Goal: Information Seeking & Learning: Learn about a topic

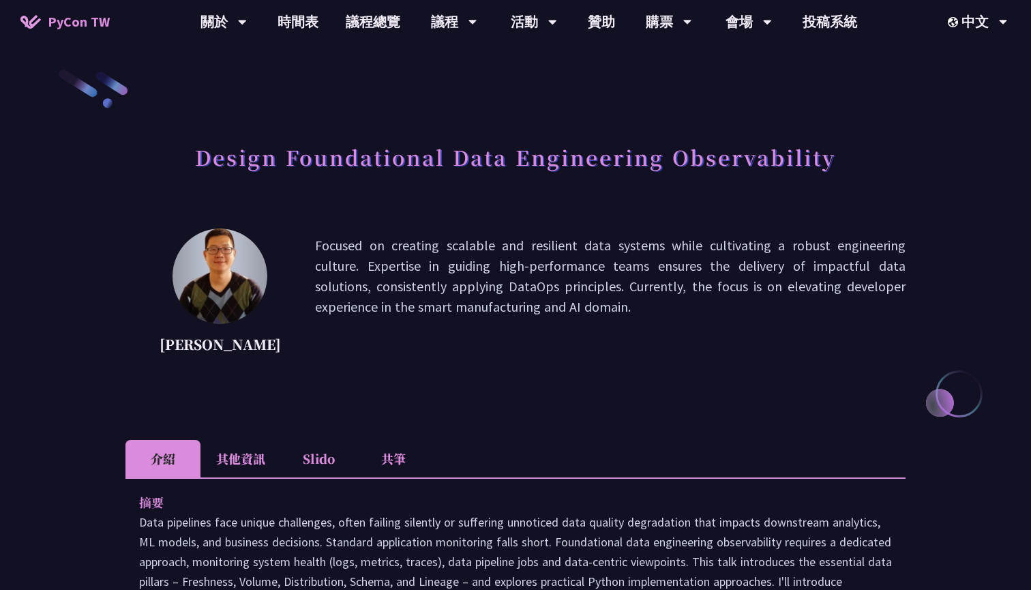
scroll to position [-1, 0]
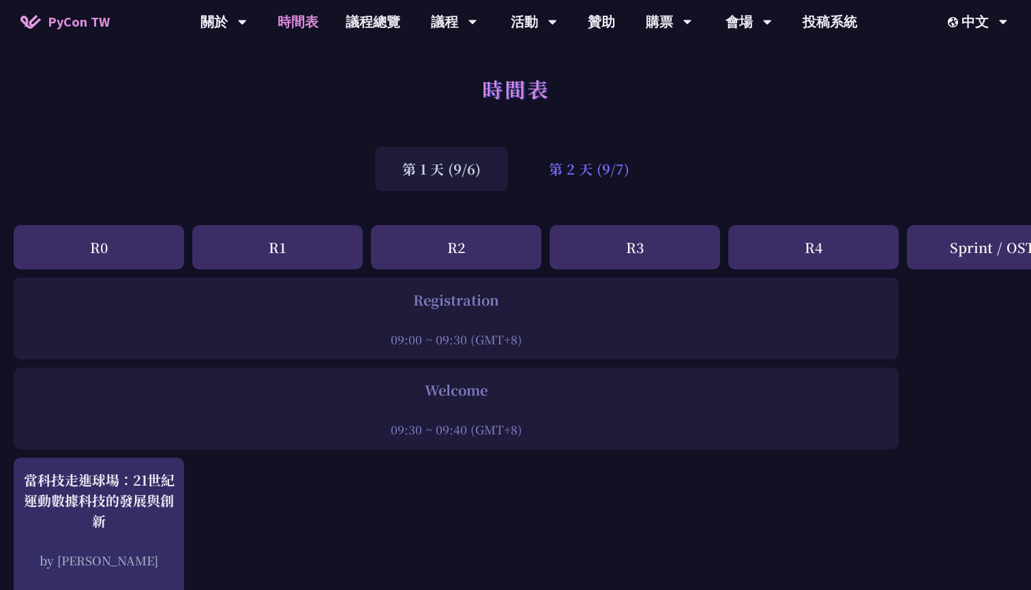
click at [597, 158] on div "第 2 天 (9/7)" at bounding box center [589, 169] width 135 height 44
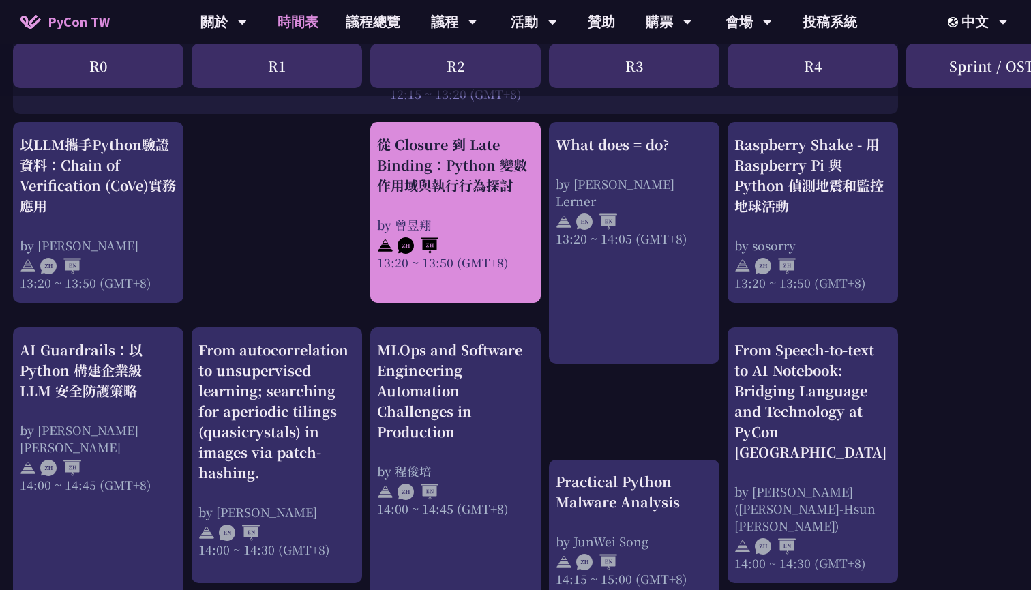
scroll to position [1156, 1]
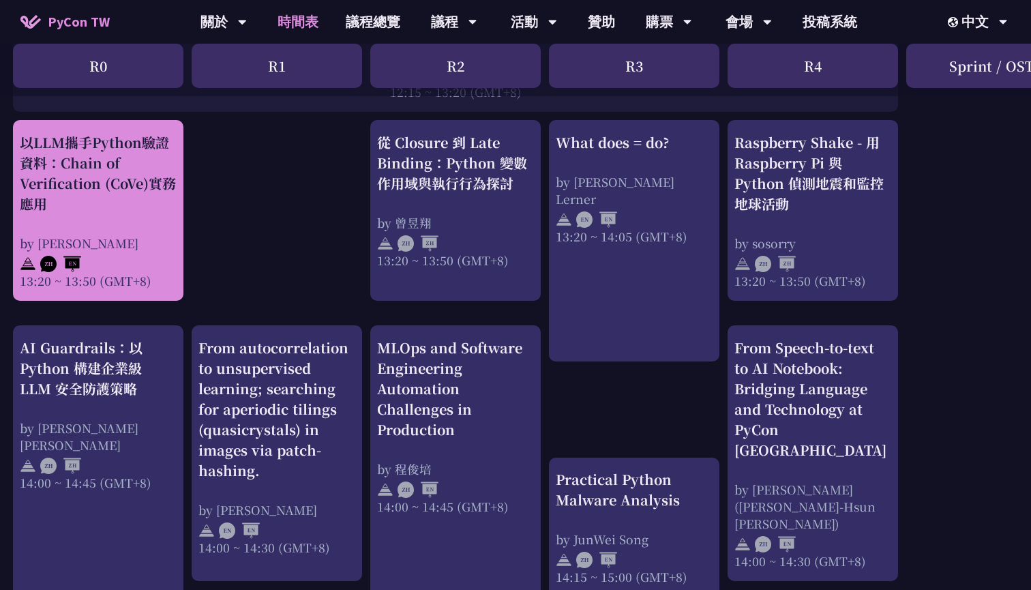
click at [181, 233] on div "以LLM攜手Python驗證資料：Chain of Verification (CoVe)實務應用 by Kevin Tseng 13:20 ~ 13:50 …" at bounding box center [98, 210] width 170 height 181
click at [113, 190] on div "以LLM攜手Python驗證資料：Chain of Verification (CoVe)實務應用" at bounding box center [98, 173] width 157 height 82
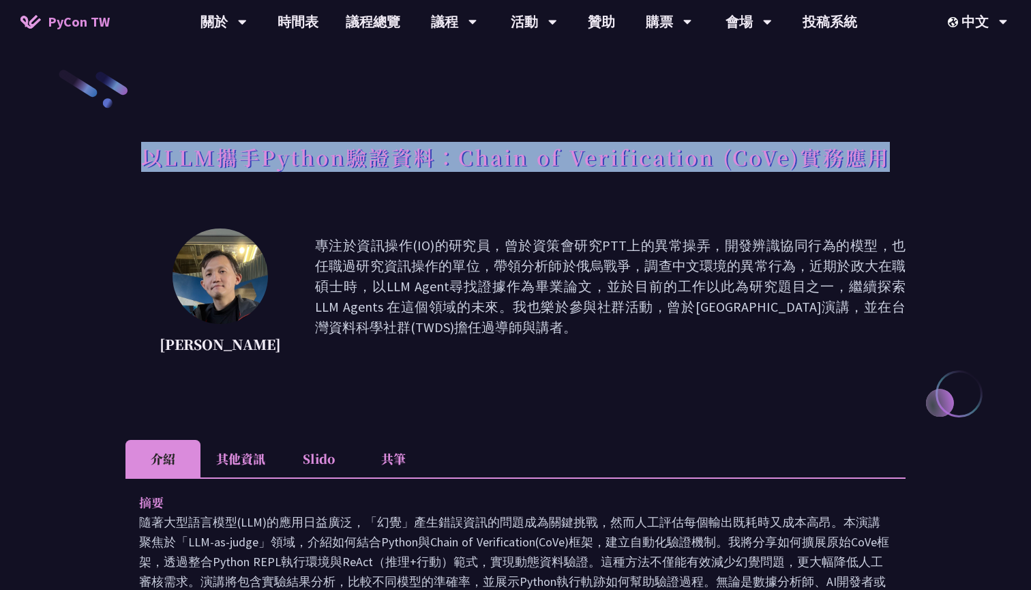
drag, startPoint x: 142, startPoint y: 162, endPoint x: 957, endPoint y: 188, distance: 815.3
copy h1 "以LLM攜手Python驗證資料：Chain of Verification (CoVe)實務應用"
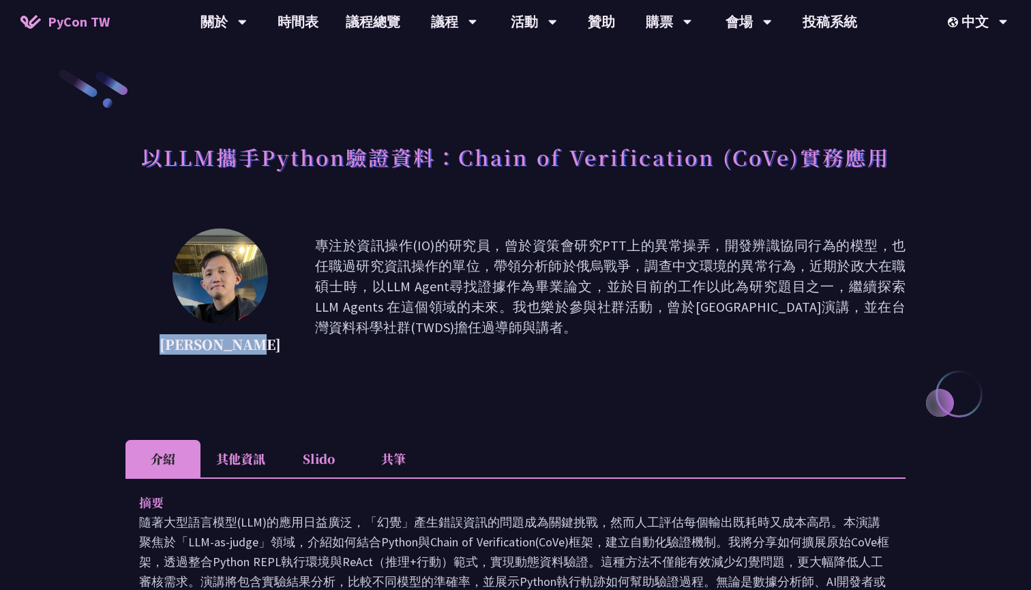
drag, startPoint x: 267, startPoint y: 351, endPoint x: 163, endPoint y: 344, distance: 103.9
click at [163, 344] on div "Kevin Tseng 專注於資訊操作(IO)的研究員，曾於資策會研究PTT上的異常操弄，開發辨識協同行為的模型，也任職過研究資訊操作的單位，帶領分析師於俄烏…" at bounding box center [515, 296] width 780 height 136
copy p "Kevin Tseng"
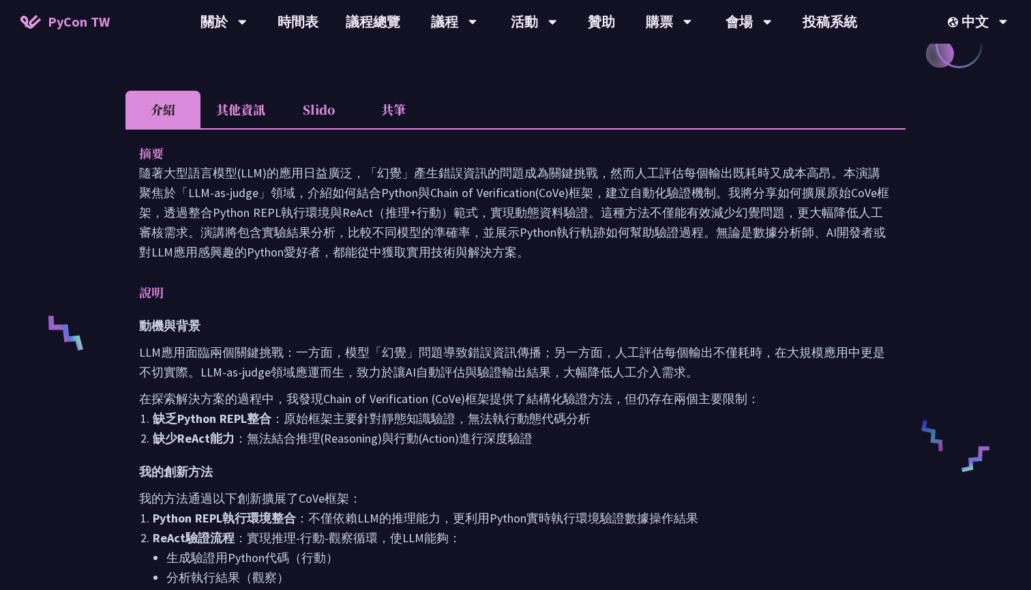
scroll to position [374, 0]
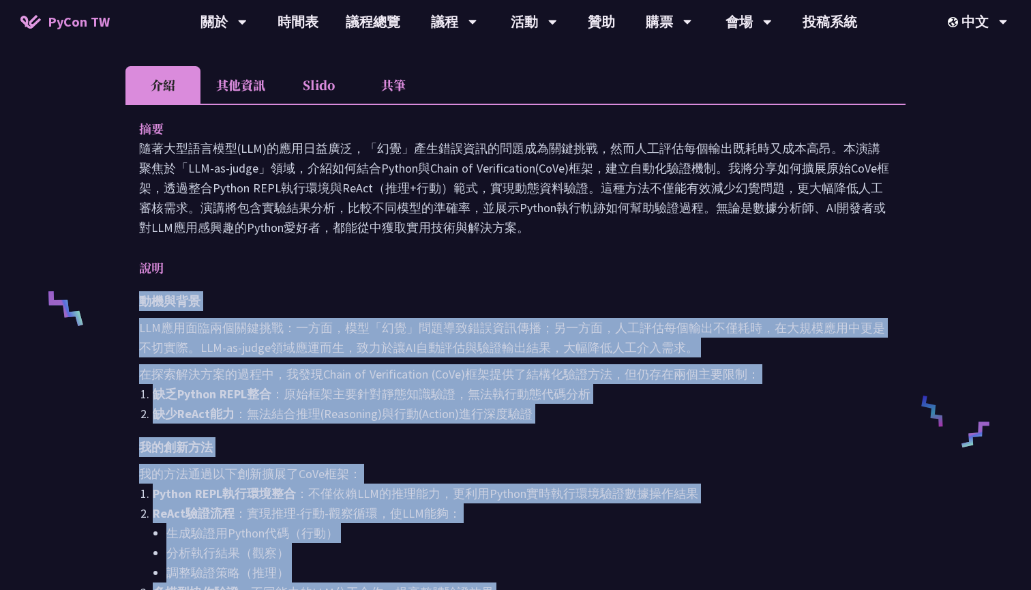
drag, startPoint x: 245, startPoint y: 436, endPoint x: 235, endPoint y: 279, distance: 157.2
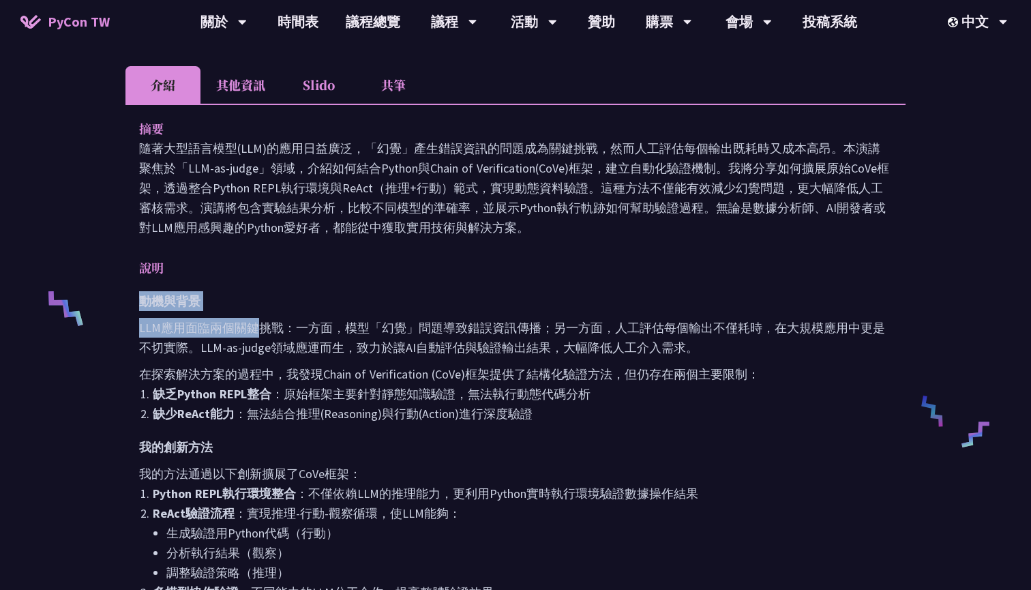
drag, startPoint x: 231, startPoint y: 280, endPoint x: 252, endPoint y: 324, distance: 48.5
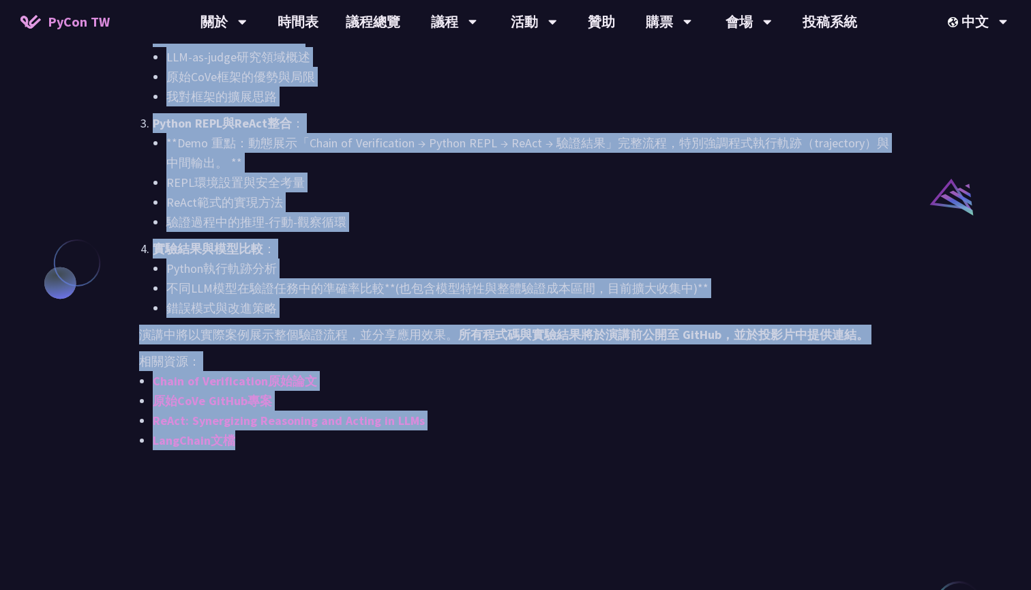
scroll to position [1022, 0]
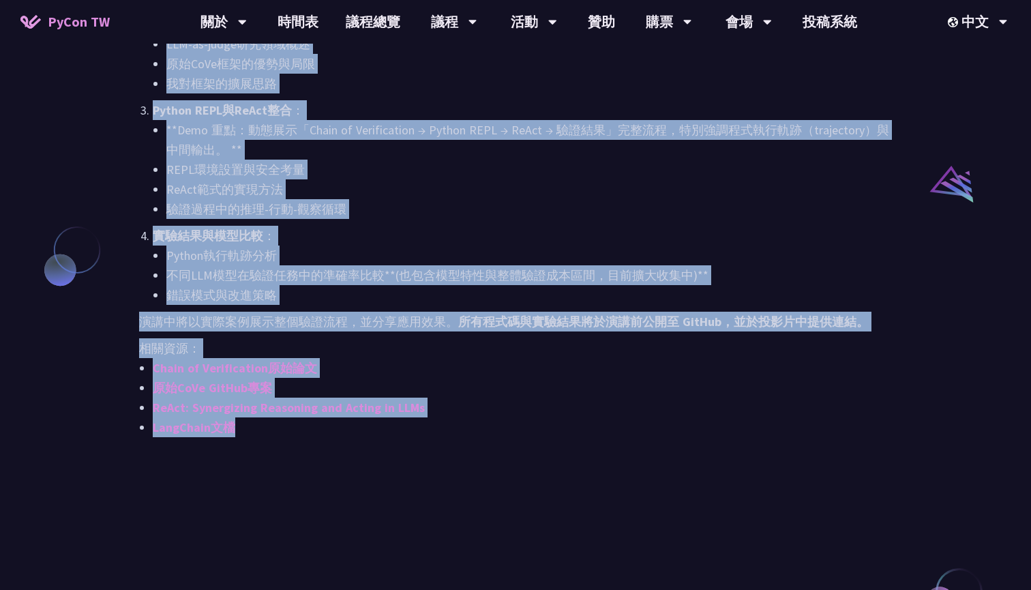
drag, startPoint x: 141, startPoint y: 303, endPoint x: 260, endPoint y: 485, distance: 216.8
copy div "動機與背景 LLM應用面臨兩個關鍵挑戰：一方面，模型「幻覺」問題導致錯誤資訊傳播；另一方面，人工評估每個輸出不僅耗時，在大規模應用中更是不切實際。LLM-as…"
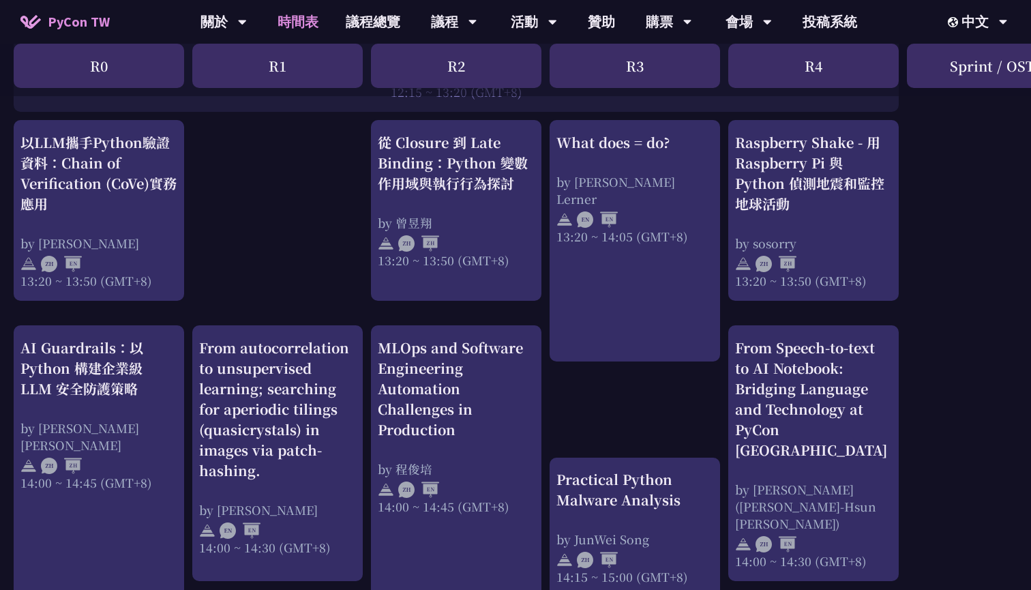
click at [206, 322] on div "print("Hello World")，然後呢？ by 高見龍 10:50 ~ 11:35 (GMT+8) What does = do? by Reuve…" at bounding box center [724, 173] width 1448 height 2103
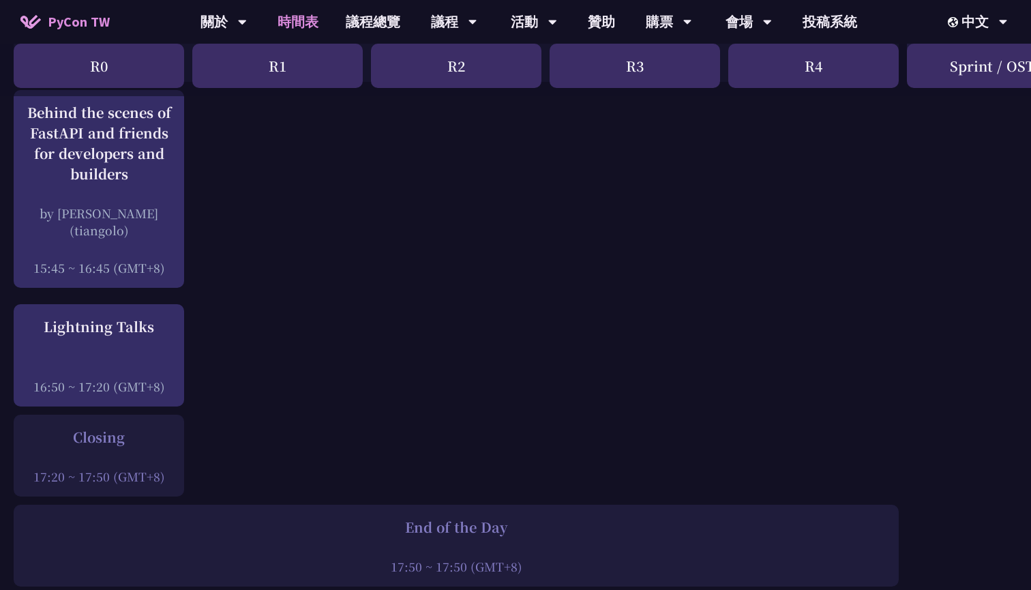
scroll to position [1793, 0]
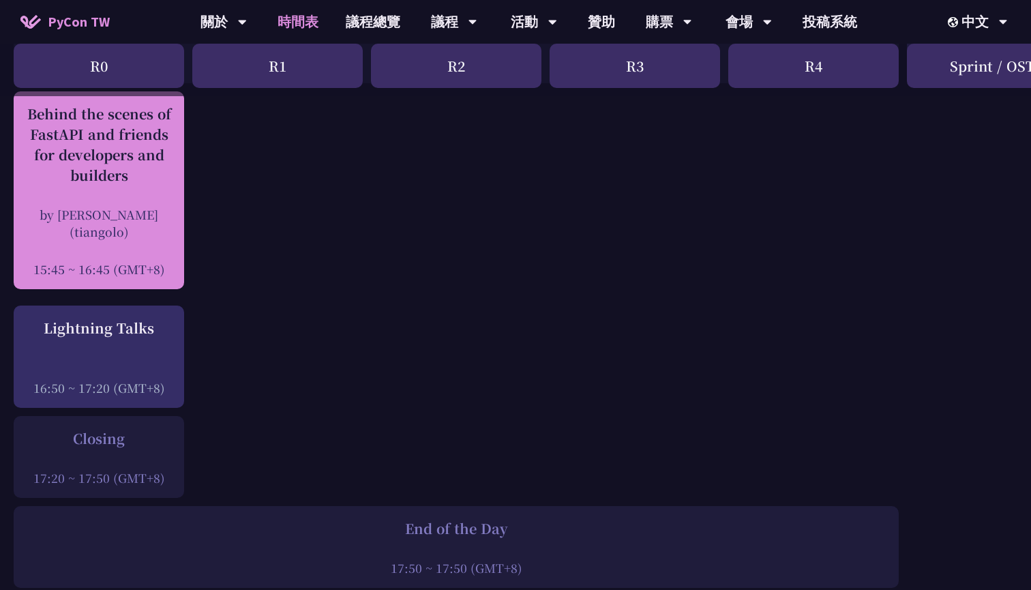
click at [125, 143] on div "Behind the scenes of FastAPI and friends for developers and builders" at bounding box center [98, 145] width 157 height 82
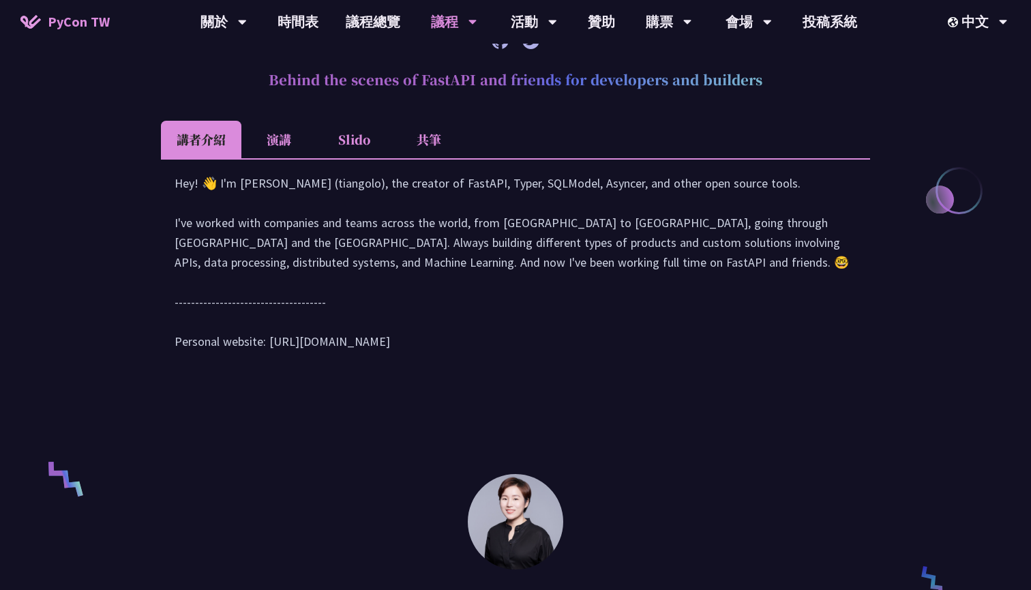
scroll to position [529, 0]
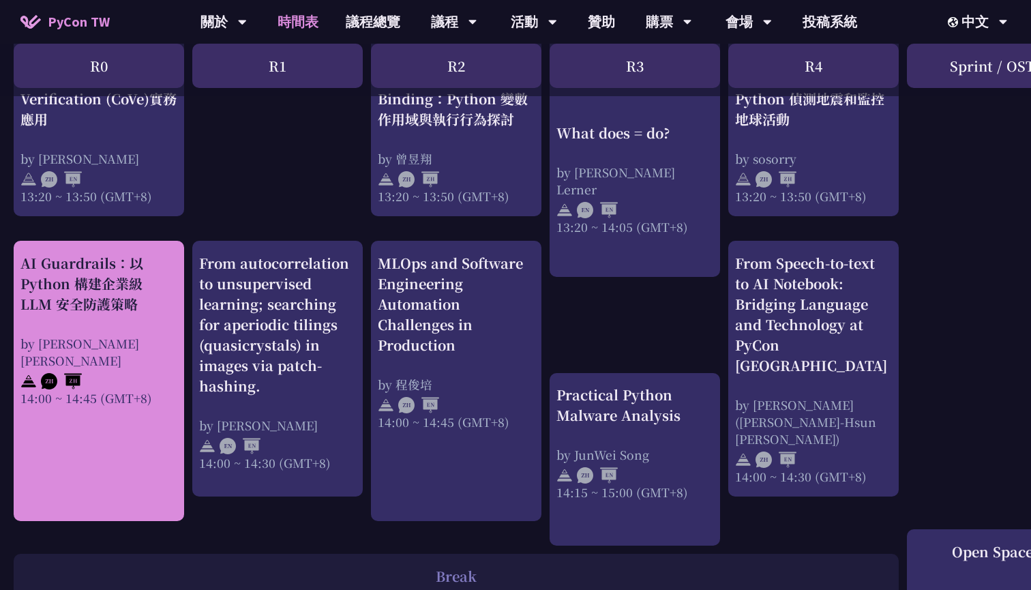
scroll to position [1241, 0]
click at [68, 314] on div "AI Guardrails：以 Python 構建企業級 LLM 安全防護策略" at bounding box center [98, 282] width 157 height 61
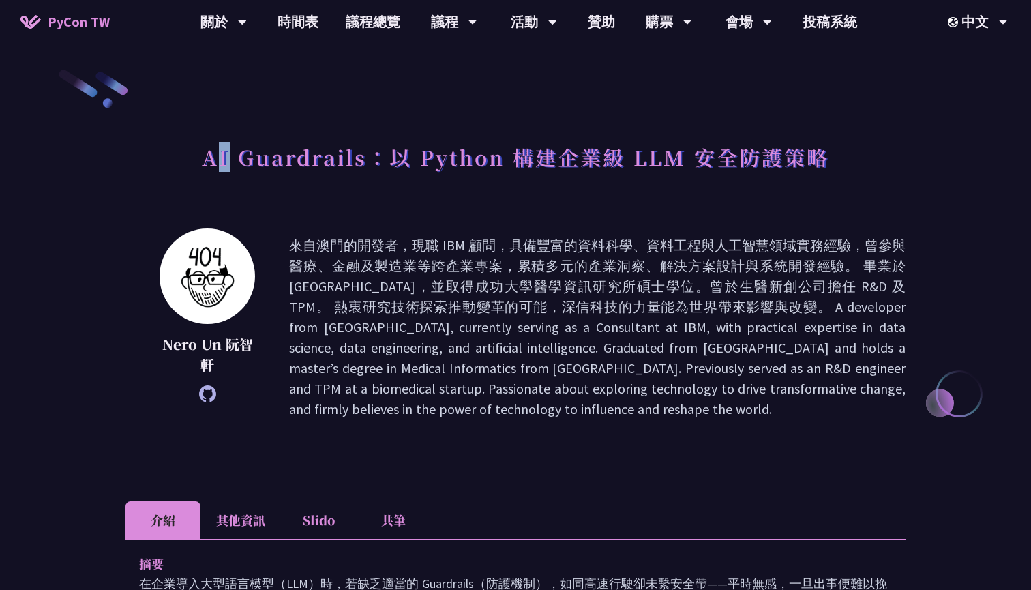
drag, startPoint x: 214, startPoint y: 160, endPoint x: 228, endPoint y: 159, distance: 13.7
click at [229, 160] on h1 "AI Guardrails：以 Python 構建企業級 LLM 安全防護策略" at bounding box center [515, 156] width 627 height 41
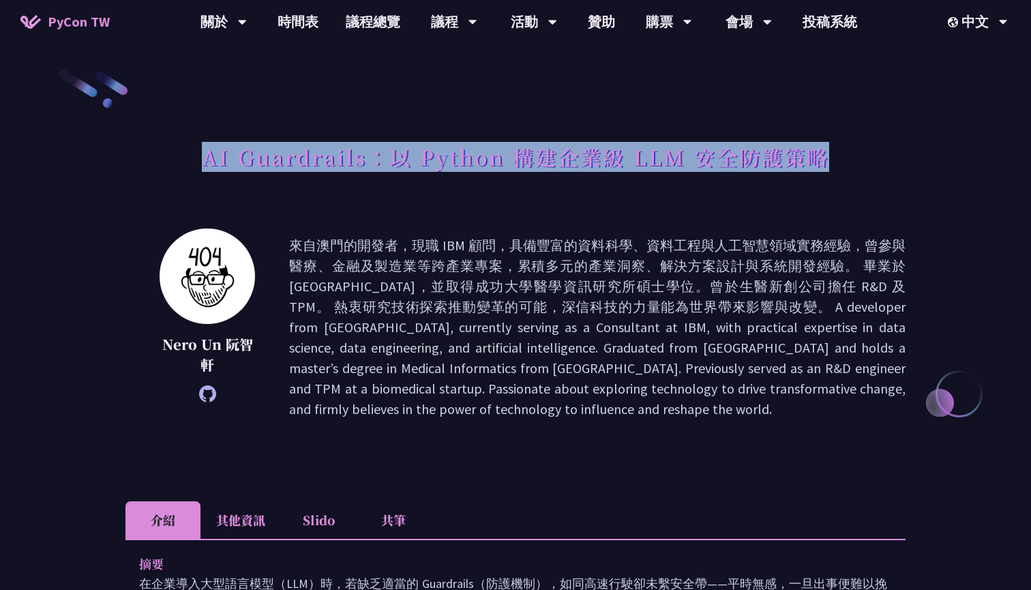
drag, startPoint x: 199, startPoint y: 160, endPoint x: 581, endPoint y: 187, distance: 382.8
click at [581, 187] on div "AI Guardrails：以 Python 構建企業級 LLM 安全防護策略" at bounding box center [515, 172] width 780 height 72
copy h1 "AI Guardrails：以 Python 構建企業級 LLM 安全防護策略"
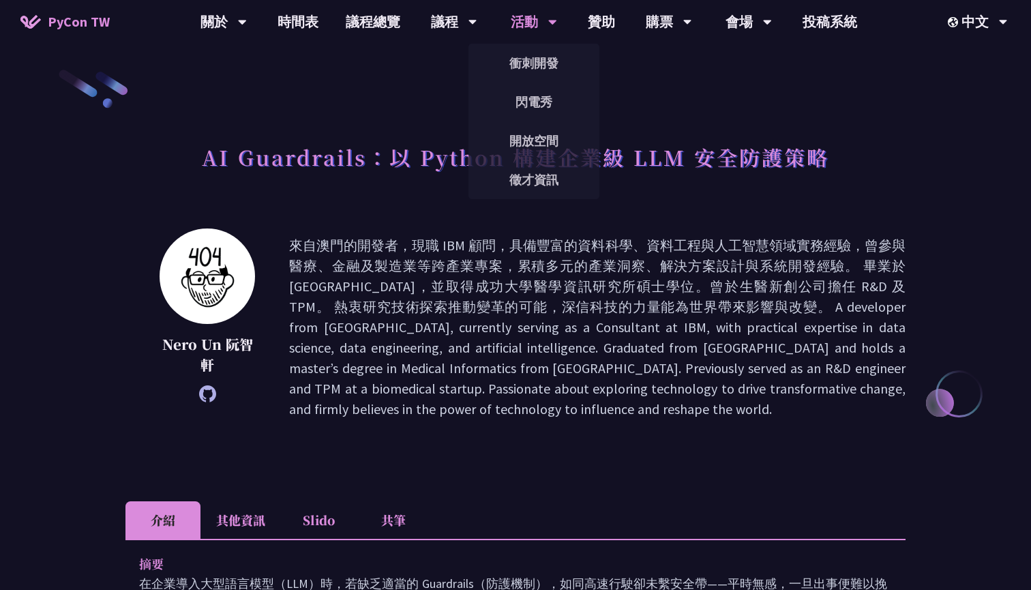
click at [528, 0] on div "活動" at bounding box center [534, 22] width 46 height 44
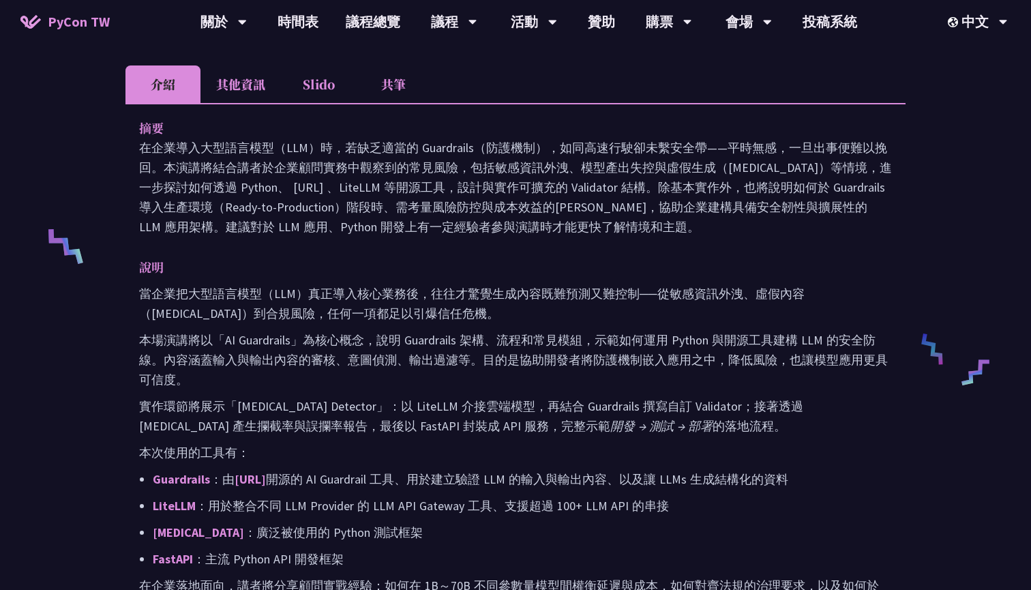
scroll to position [526, 0]
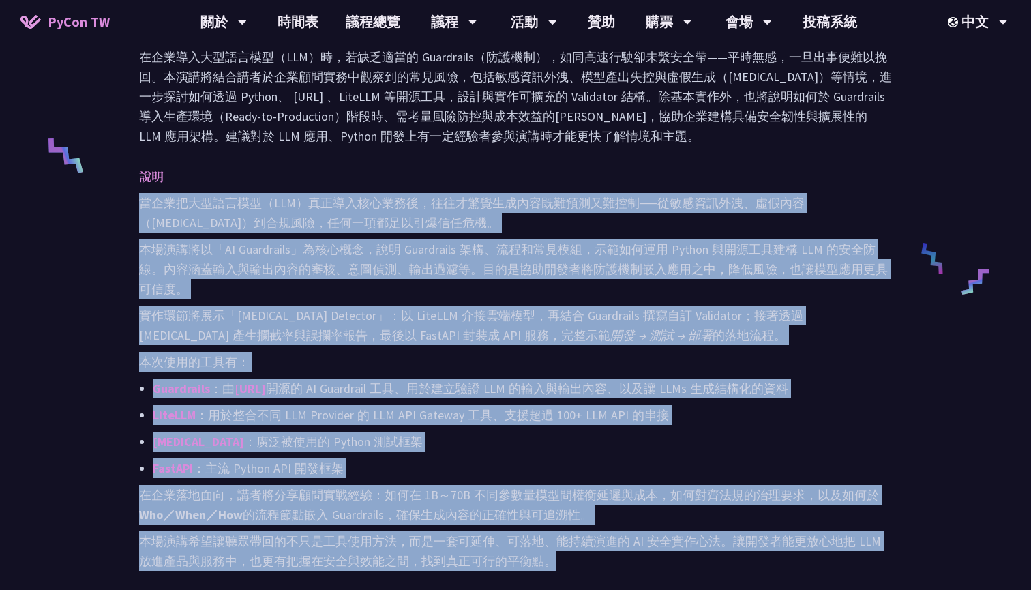
drag, startPoint x: 136, startPoint y: 204, endPoint x: 467, endPoint y: 565, distance: 489.9
click at [471, 565] on div "摘要 在企業導入大型語言模型（LLM）時，若缺乏適當的 Guardrails（防護機制），如同高速行駛卻未繫安全帶——平時無感，一旦出事便難以挽回。本演講將結…" at bounding box center [515, 308] width 780 height 593
copy div "當企業把大型語言模型（LLM）真正導入核心業務後，往往才驚覺生成內容既難預測又難控制──從敏感資訊外洩、虛假內容（Hallucination）到合規風險，任何…"
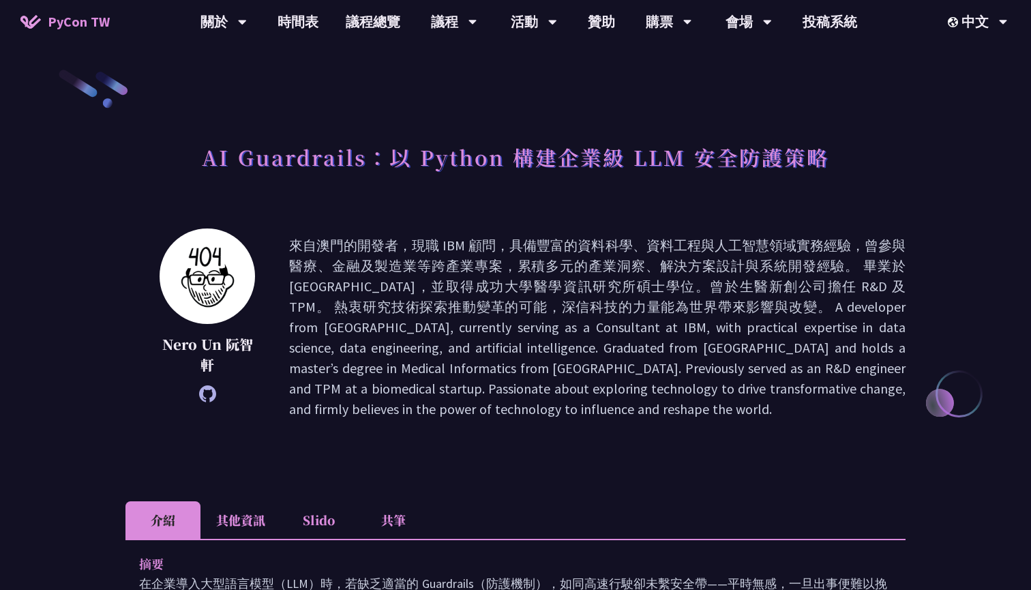
scroll to position [0, 0]
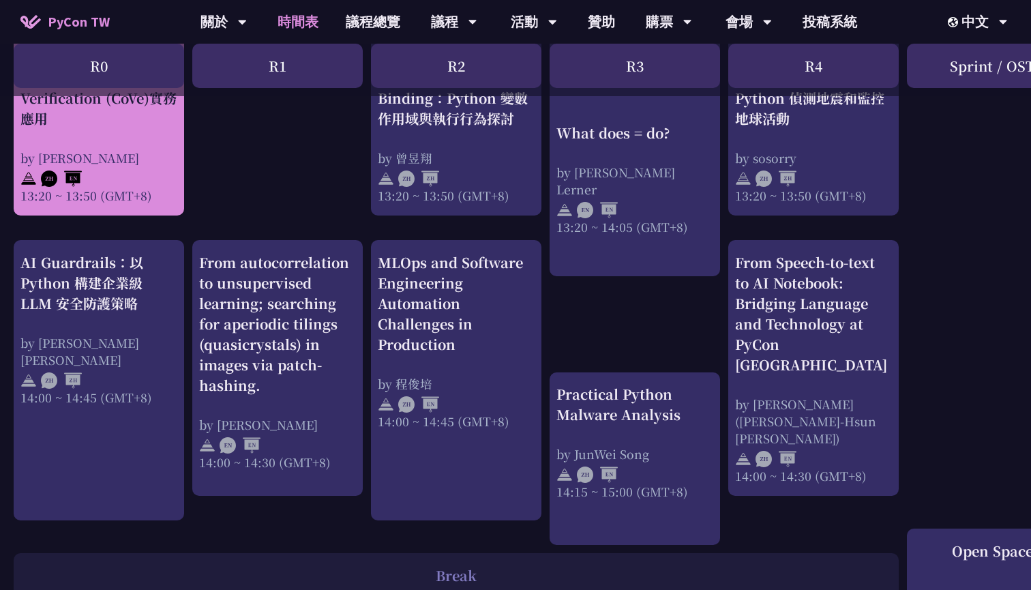
click at [140, 129] on div "以LLM攜手Python驗證資料：Chain of Verification (CoVe)實務應用" at bounding box center [98, 88] width 157 height 82
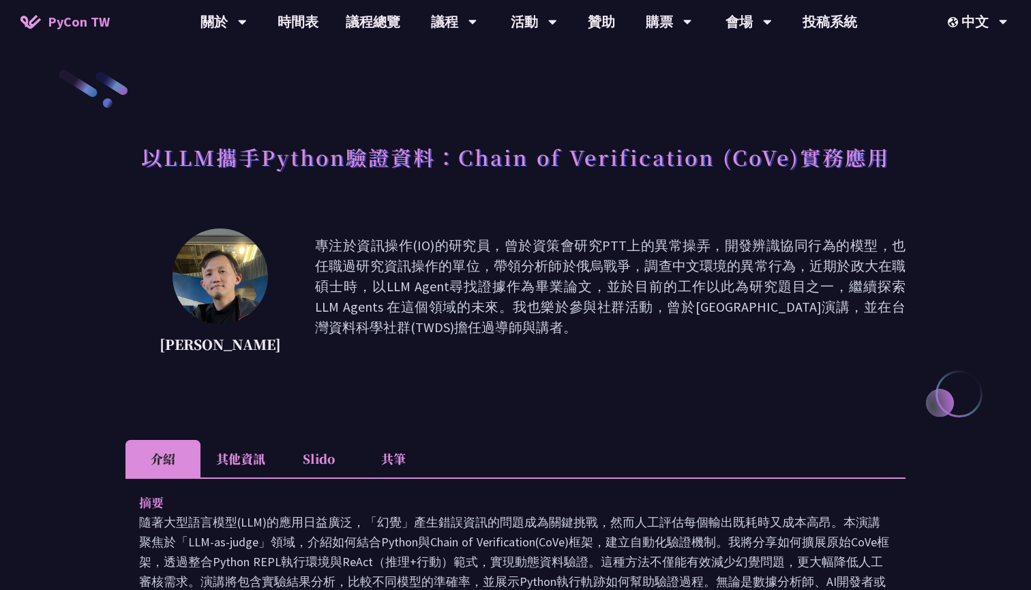
click at [328, 460] on li "Slido" at bounding box center [318, 459] width 75 height 38
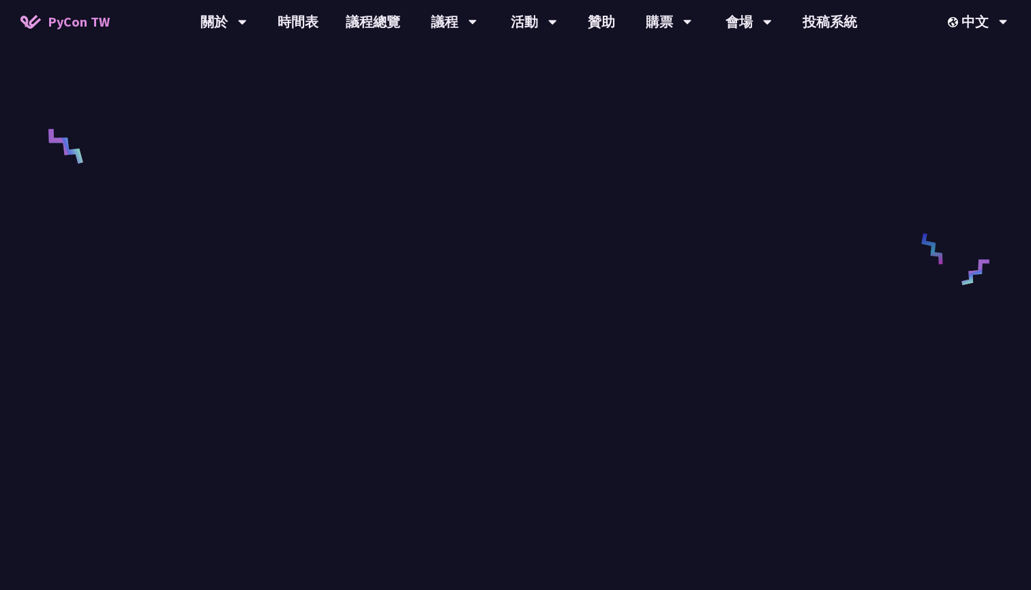
scroll to position [536, 0]
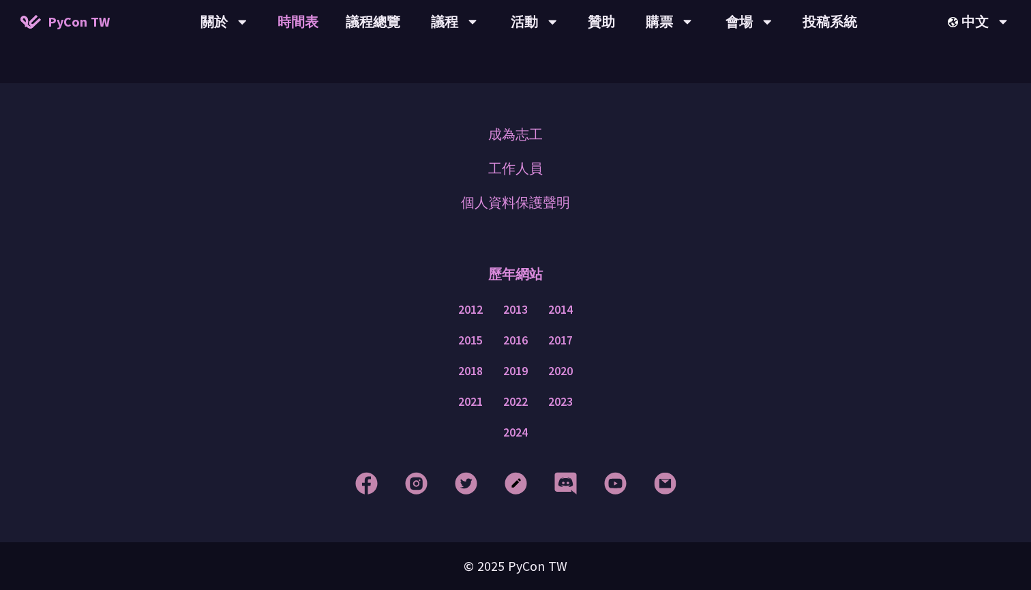
scroll to position [1241, 0]
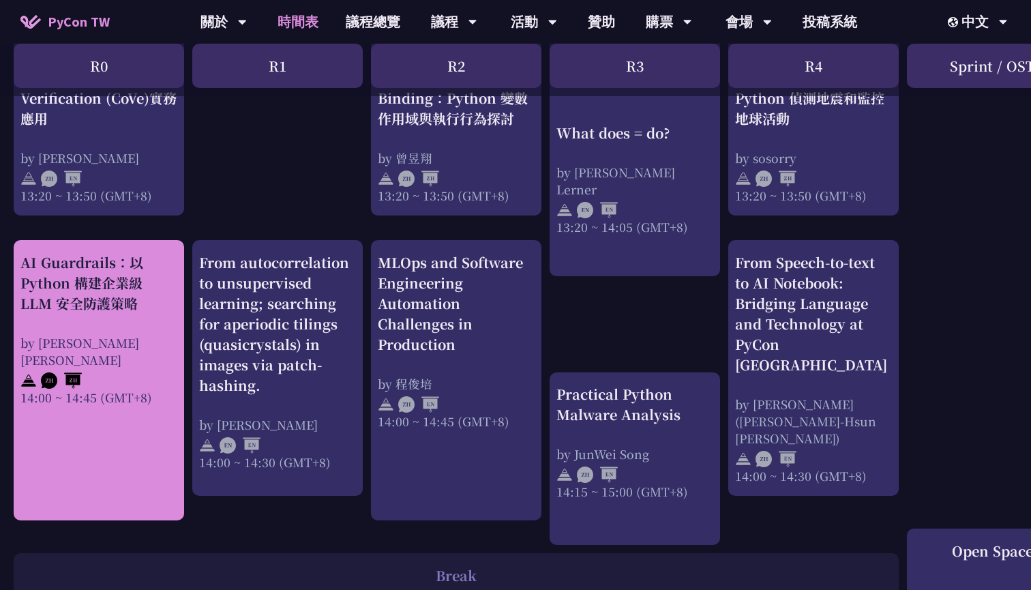
click at [79, 314] on div "AI Guardrails：以 Python 構建企業級 LLM 安全防護策略" at bounding box center [98, 282] width 157 height 61
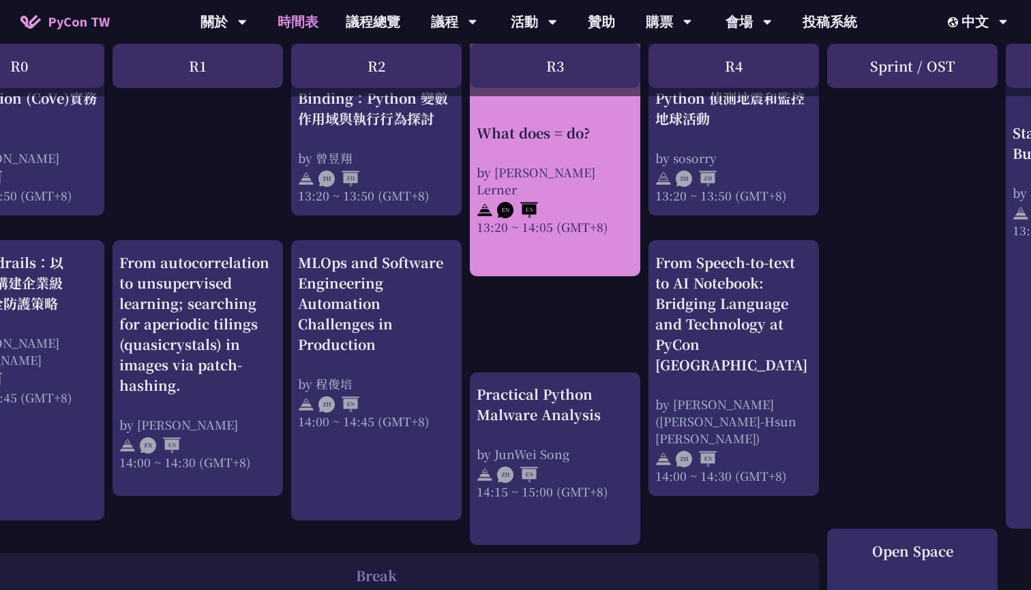
scroll to position [1241, 0]
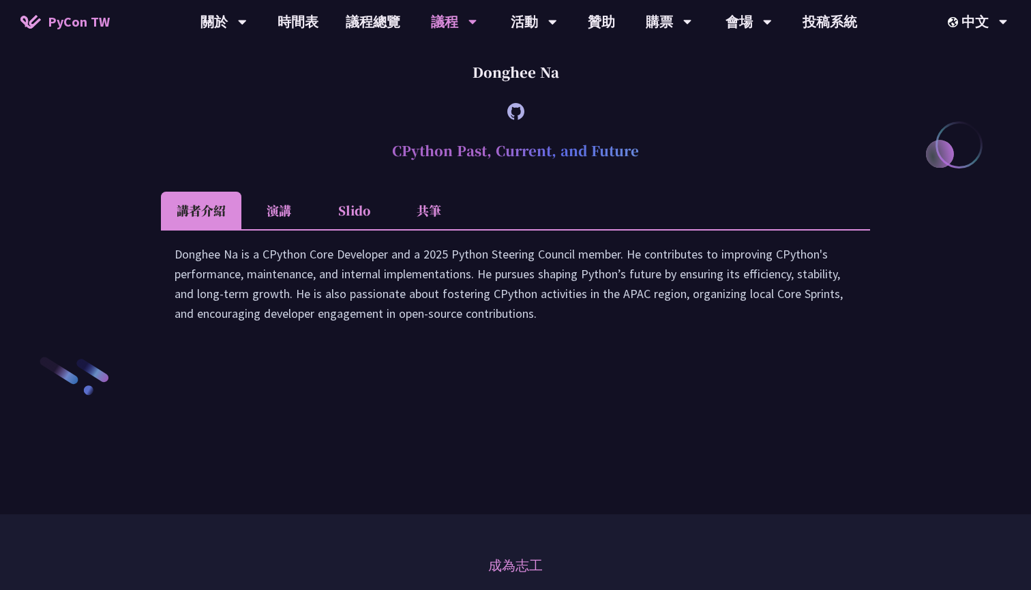
scroll to position [1849, 0]
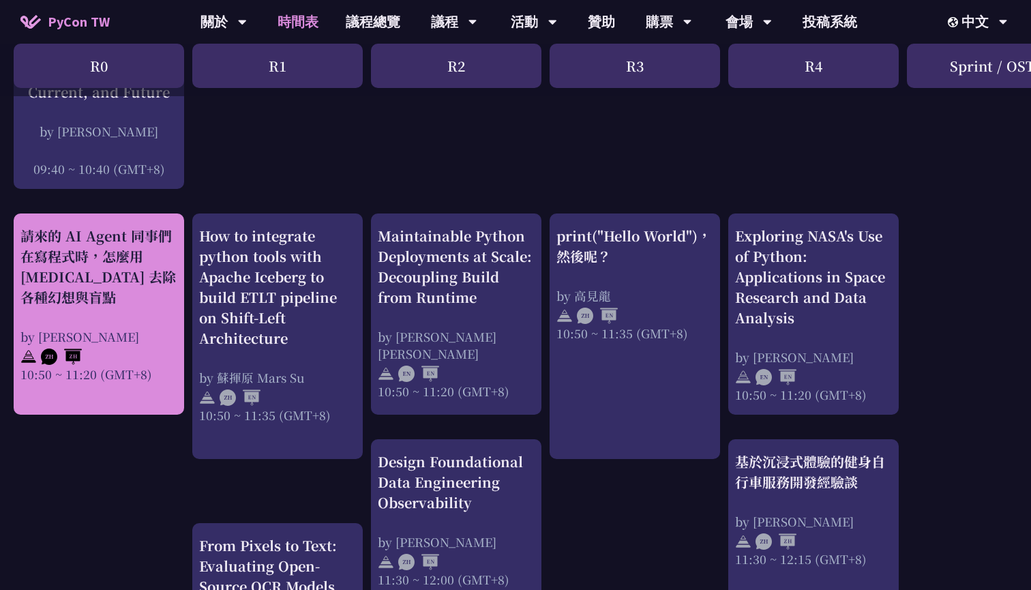
scroll to position [410, 0]
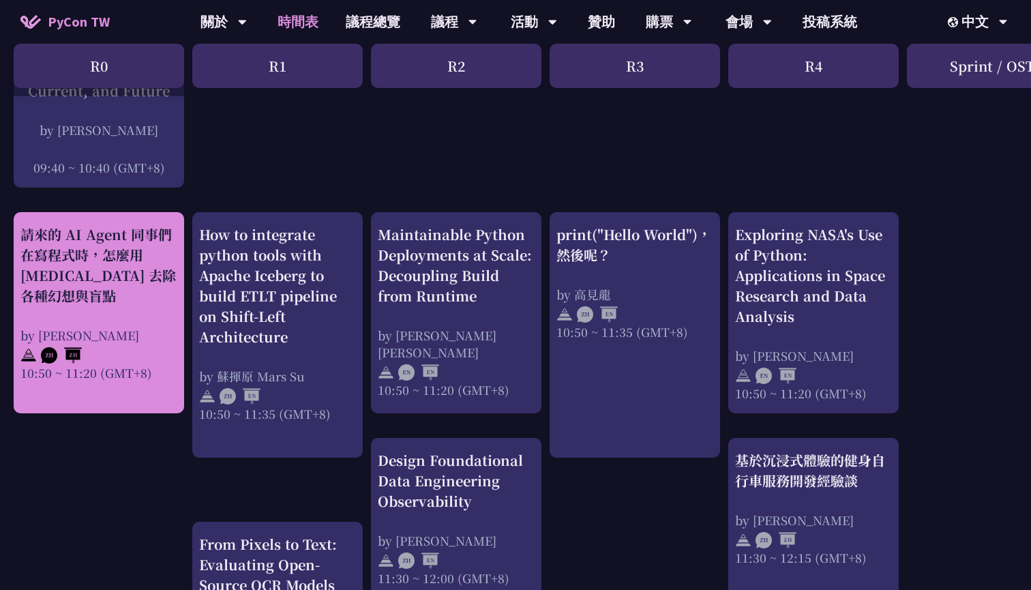
click at [149, 280] on div "請來的 AI Agent 同事們在寫程式時，怎麼用 pytest 去除各種幻想與盲點" at bounding box center [98, 265] width 157 height 82
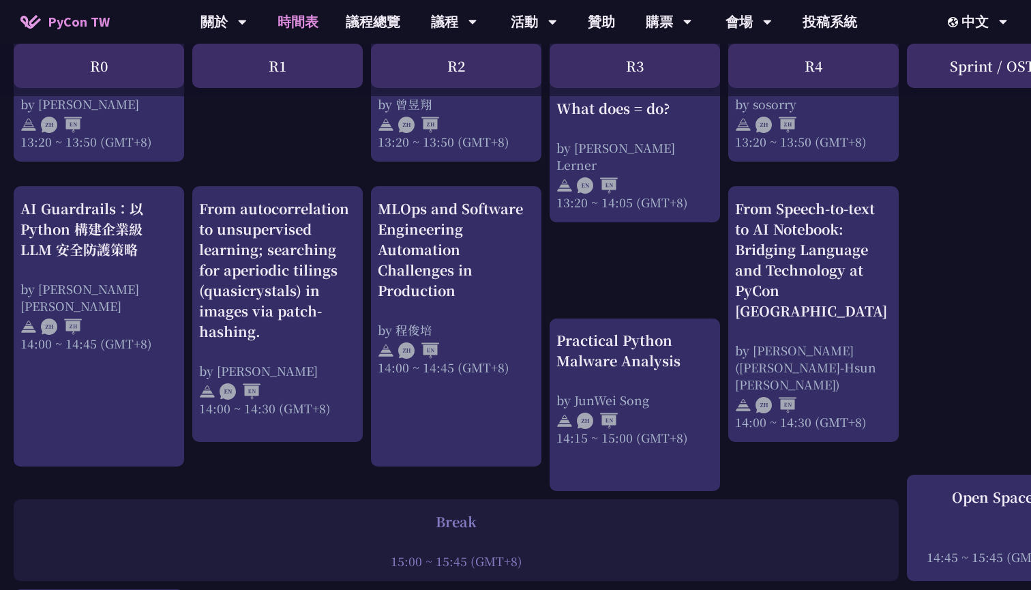
scroll to position [1247, 0]
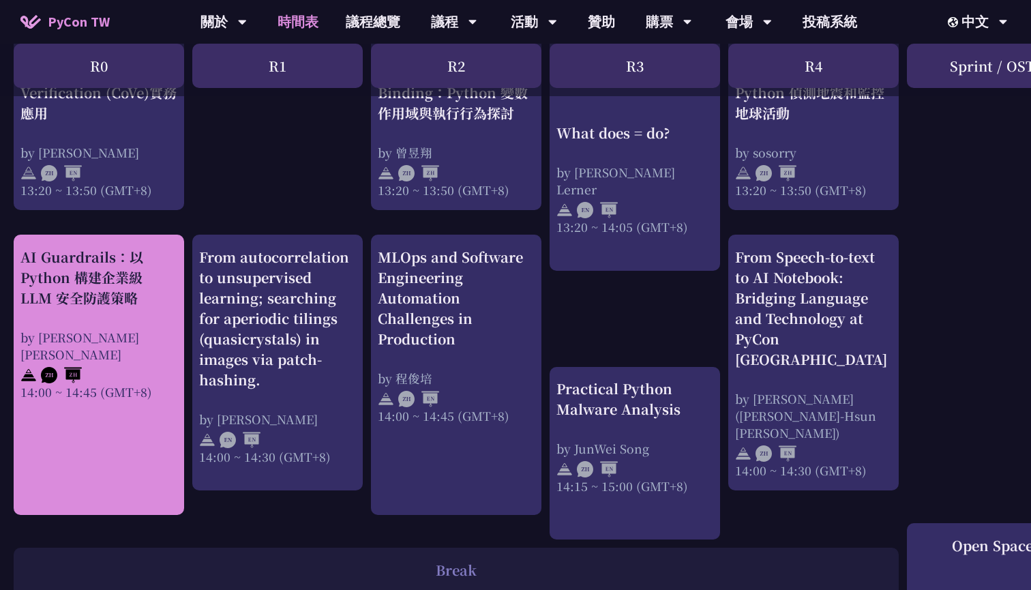
click at [119, 303] on div "AI Guardrails：以 Python 構建企業級 LLM 安全防護策略" at bounding box center [98, 277] width 157 height 61
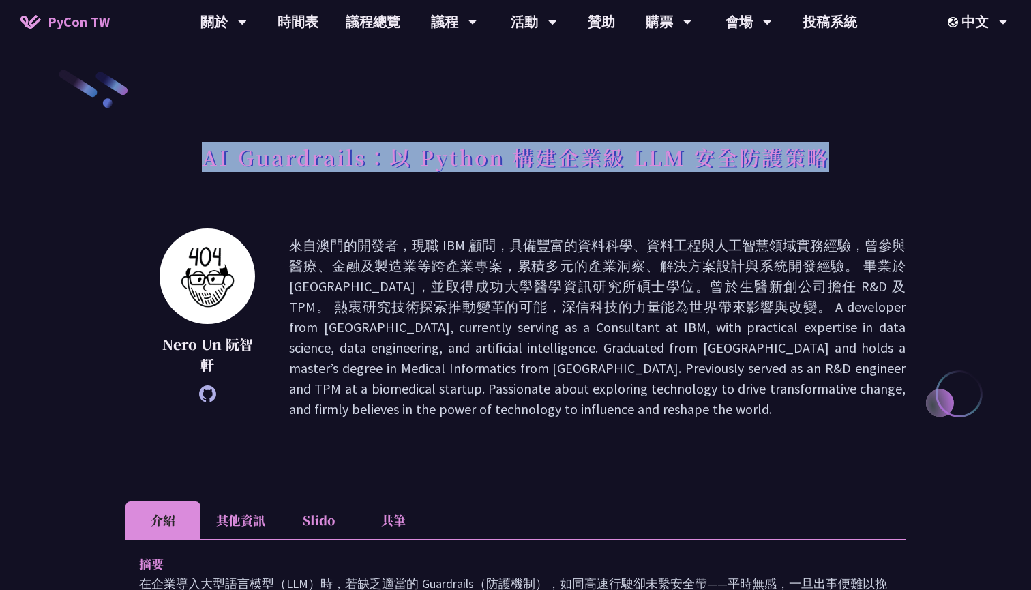
drag, startPoint x: 206, startPoint y: 155, endPoint x: 552, endPoint y: 190, distance: 347.4
click at [552, 190] on div "AI Guardrails：以 Python 構建企業級 LLM 安全防護策略" at bounding box center [515, 172] width 780 height 72
copy h1 "AI Guardrails：以 Python 構建企業級 LLM 安全防護策略"
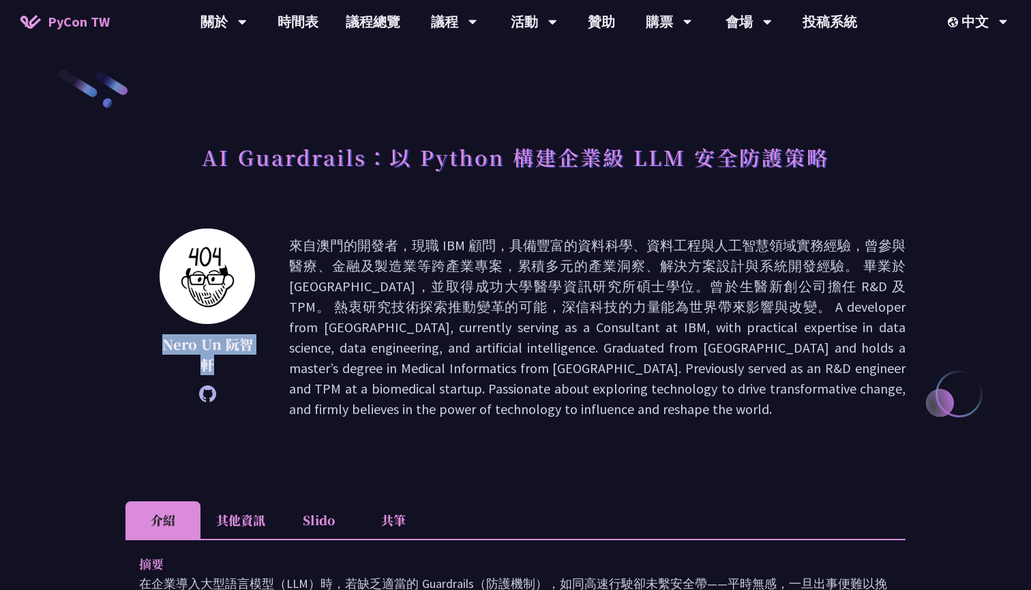
drag, startPoint x: 160, startPoint y: 338, endPoint x: 222, endPoint y: 357, distance: 65.6
click at [222, 357] on p "Nero Un 阮智軒" at bounding box center [207, 354] width 95 height 41
copy p "Nero Un 阮智軒"
click at [207, 397] on icon at bounding box center [207, 393] width 17 height 17
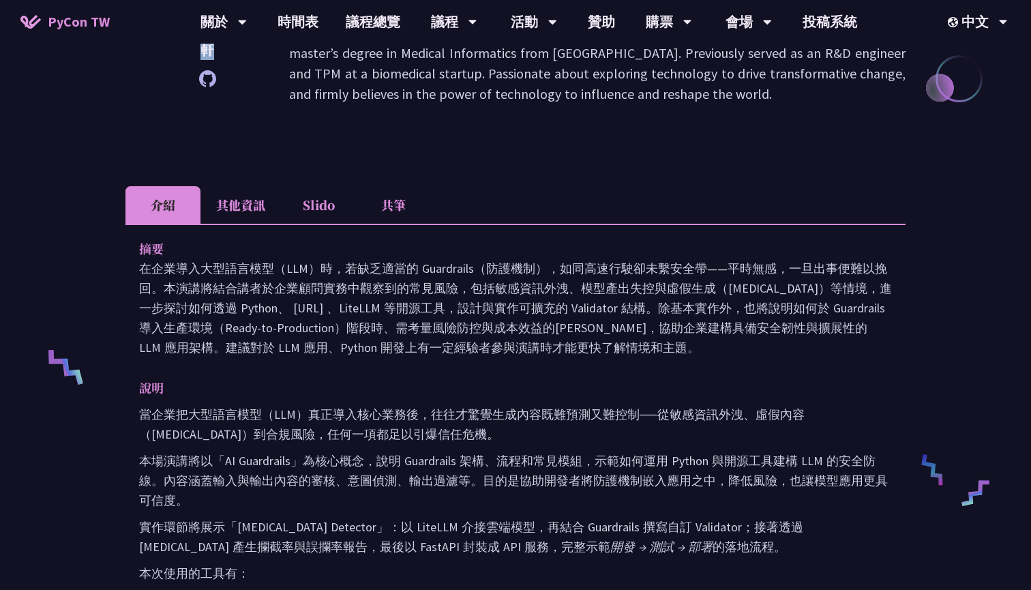
scroll to position [313, 0]
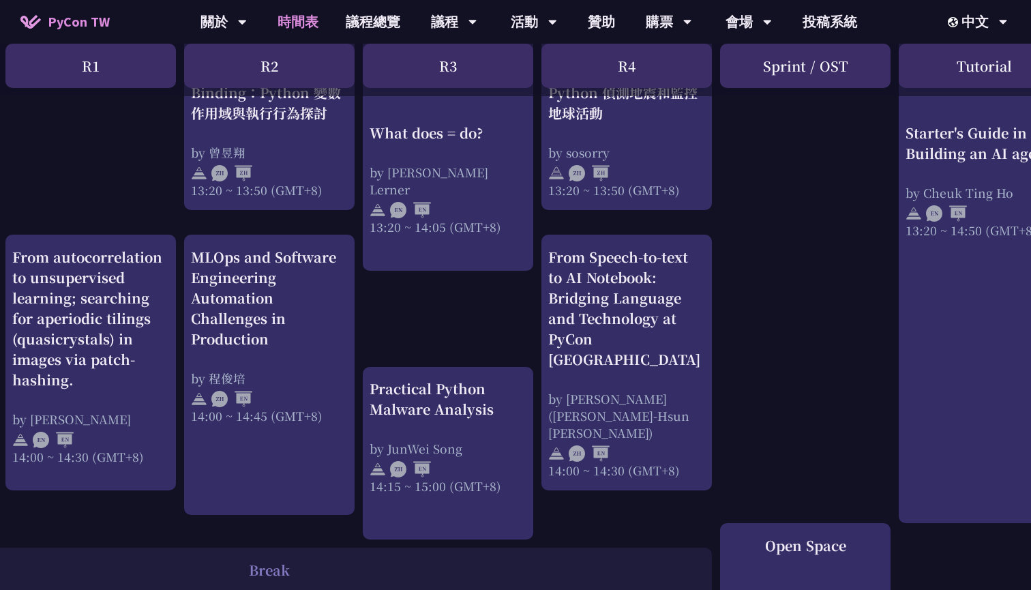
scroll to position [1247, 0]
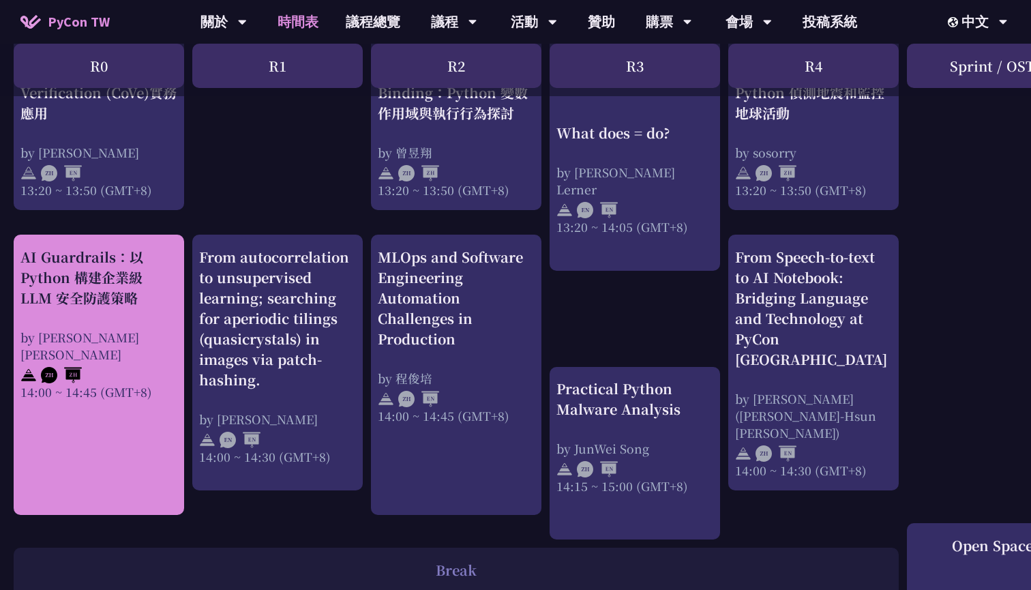
click at [108, 274] on div "AI Guardrails：以 Python 構建企業級 LLM 安全防護策略" at bounding box center [98, 277] width 157 height 61
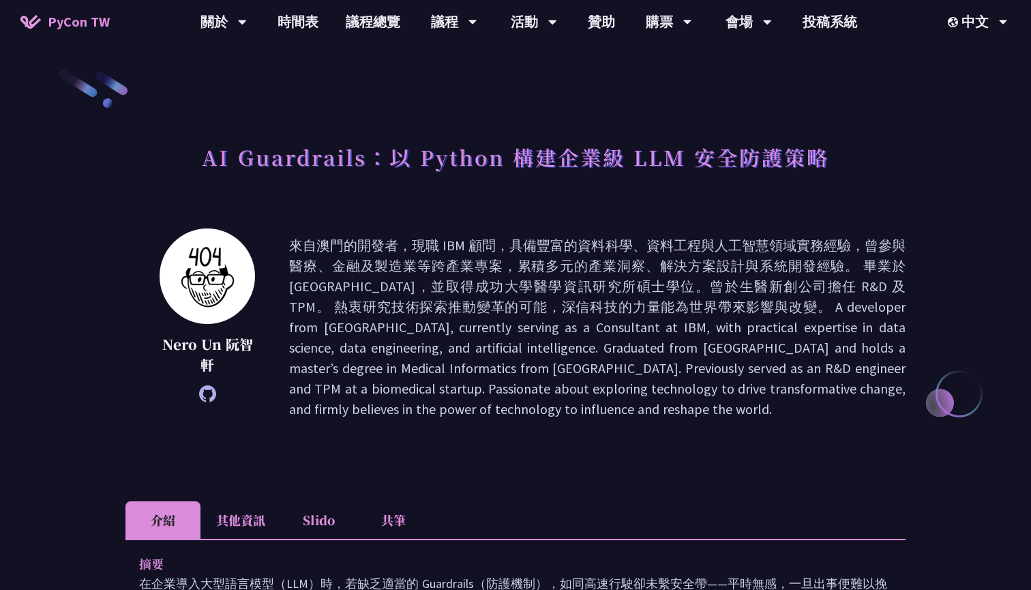
click at [322, 515] on li "Slido" at bounding box center [318, 520] width 75 height 38
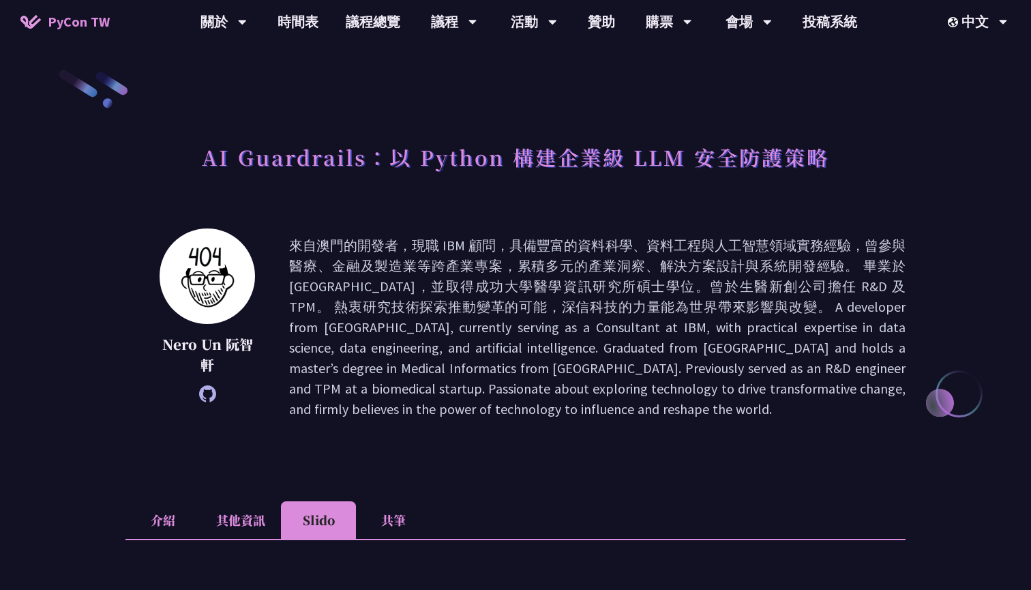
click at [322, 515] on li "Slido" at bounding box center [318, 520] width 75 height 38
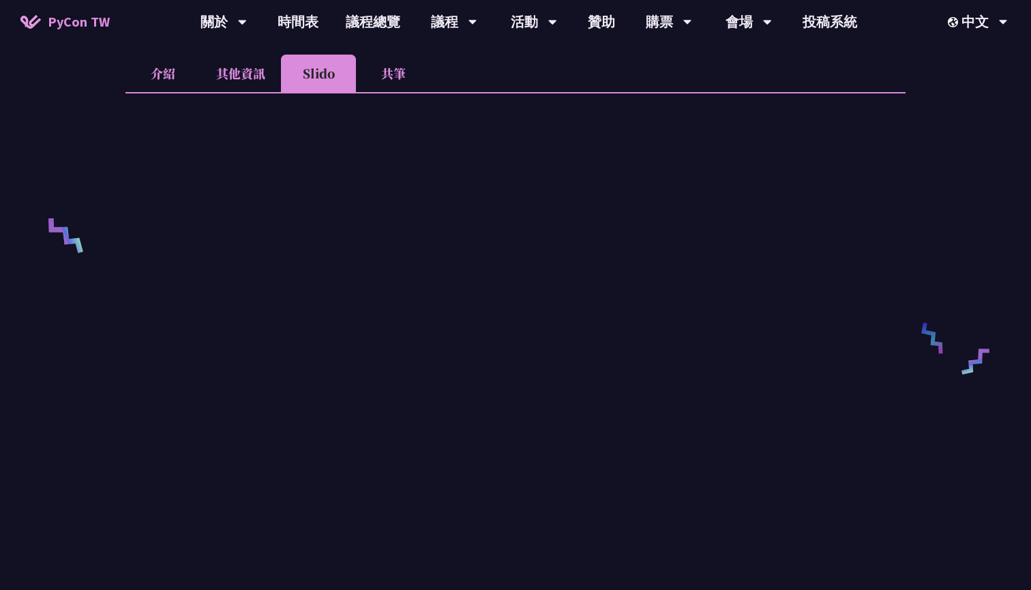
scroll to position [451, 0]
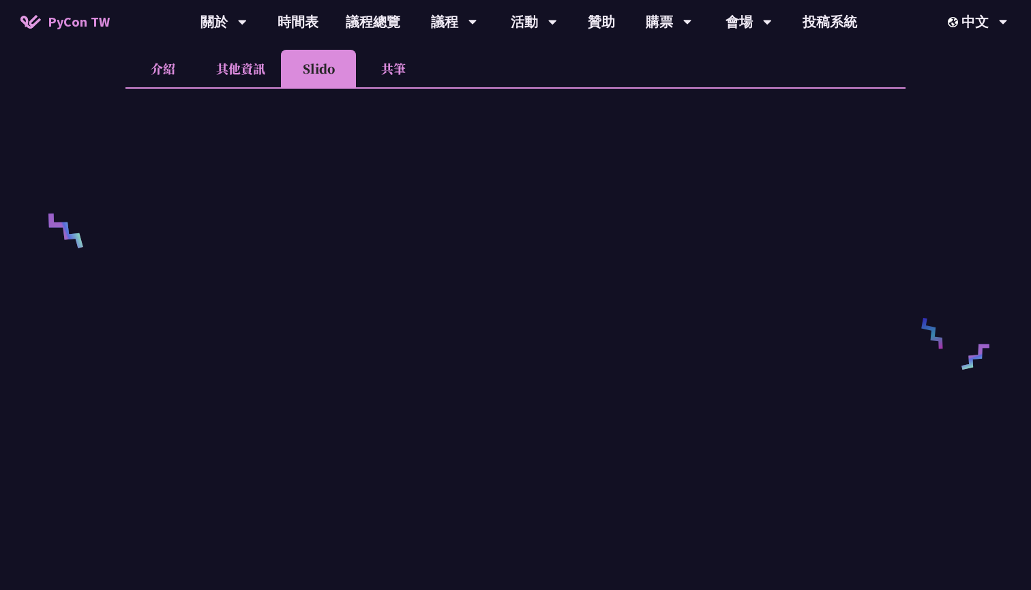
click at [233, 78] on li "其他資訊" at bounding box center [240, 69] width 80 height 38
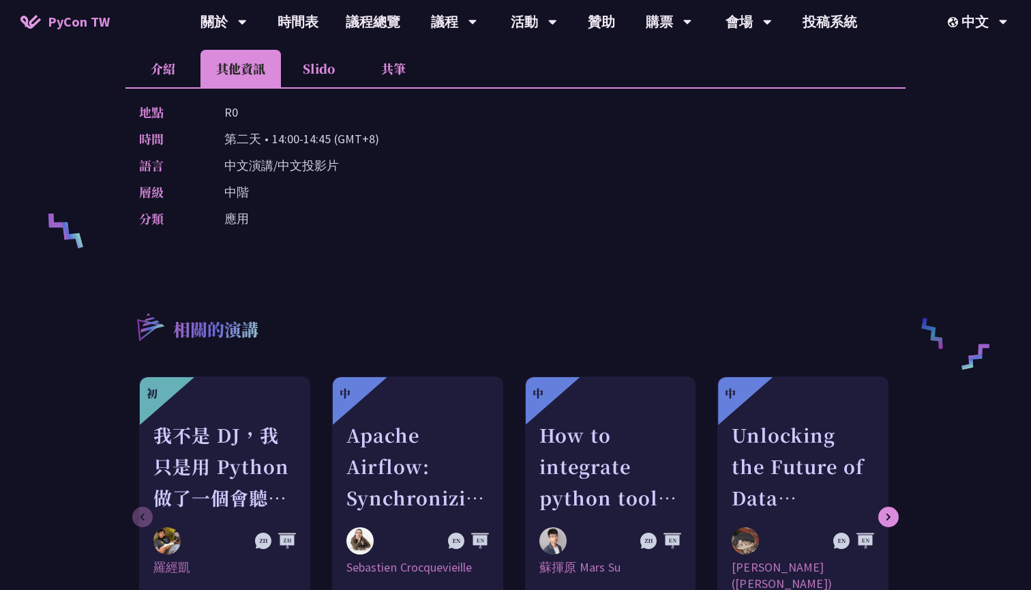
click at [167, 85] on li "介紹" at bounding box center [162, 69] width 75 height 38
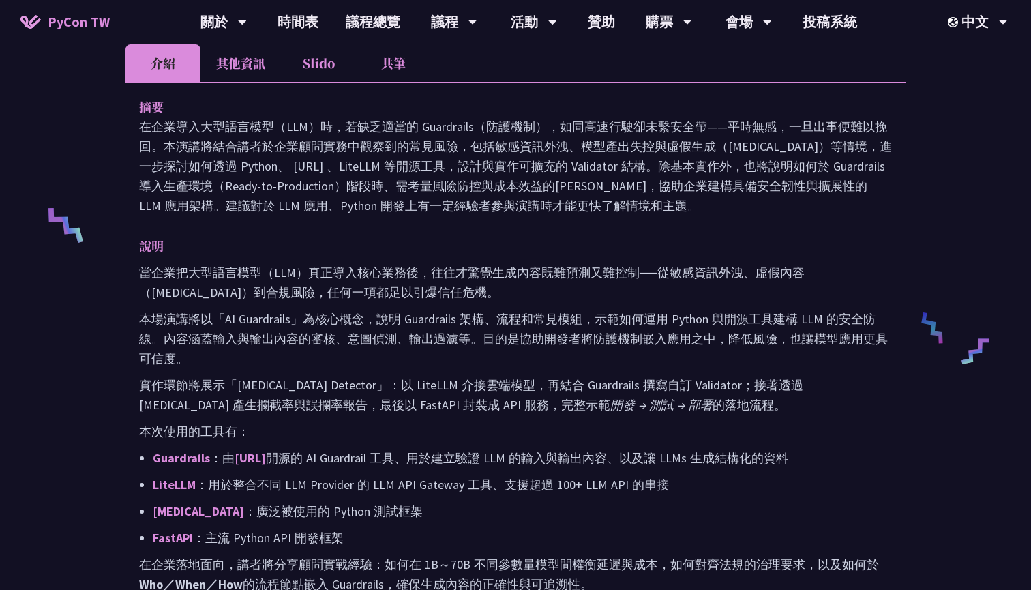
scroll to position [459, 0]
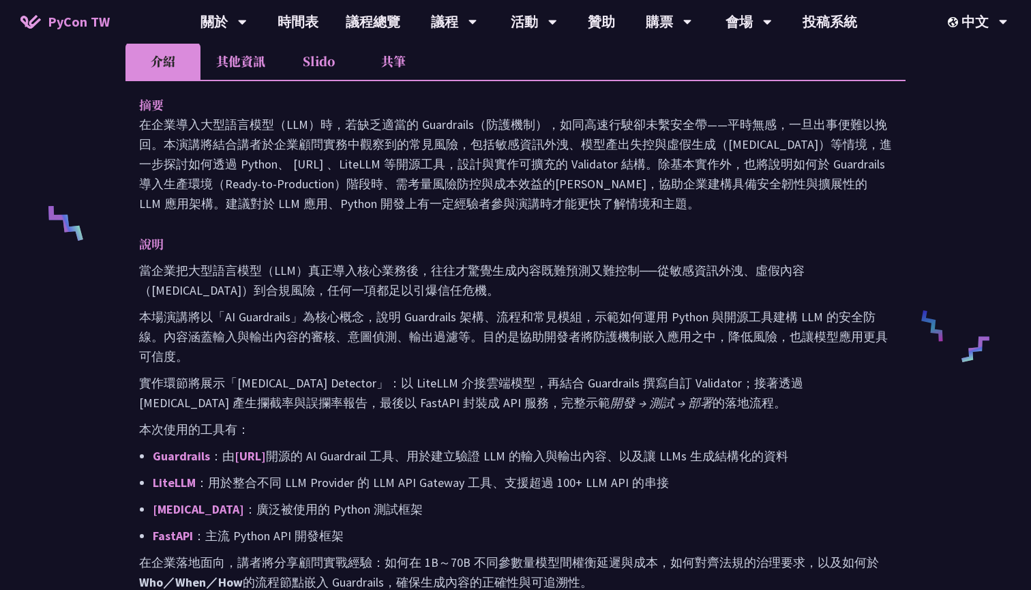
click at [397, 59] on li "共筆" at bounding box center [393, 61] width 75 height 38
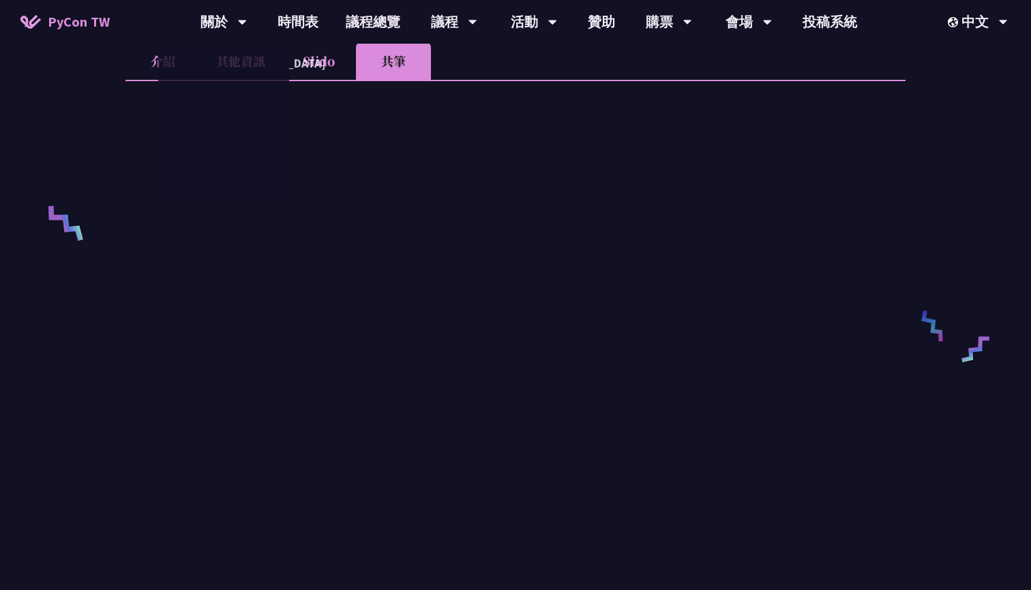
click at [314, 55] on li "Slido" at bounding box center [318, 61] width 75 height 38
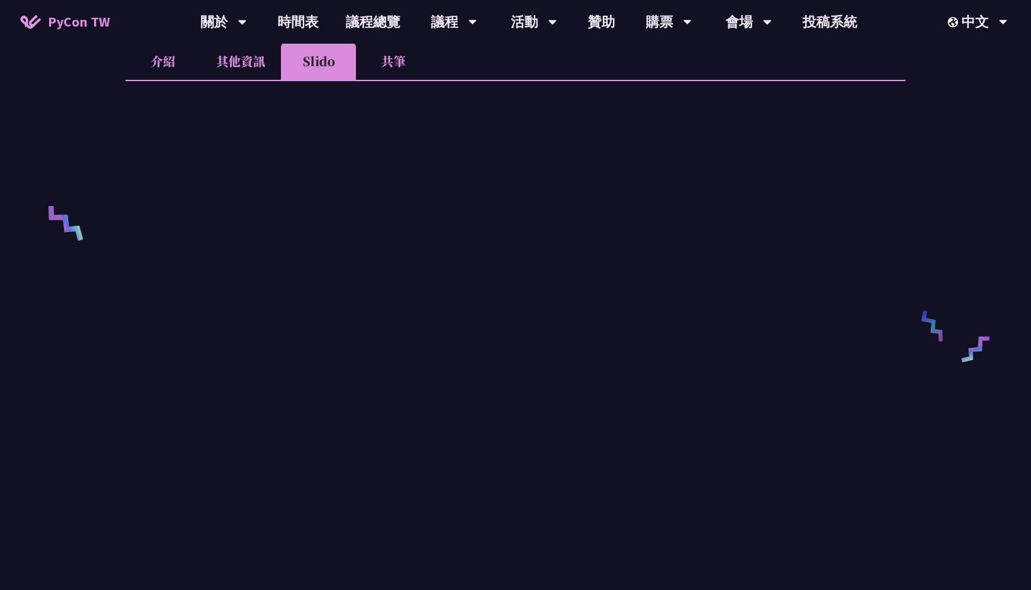
click at [245, 59] on li "其他資訊" at bounding box center [240, 61] width 80 height 38
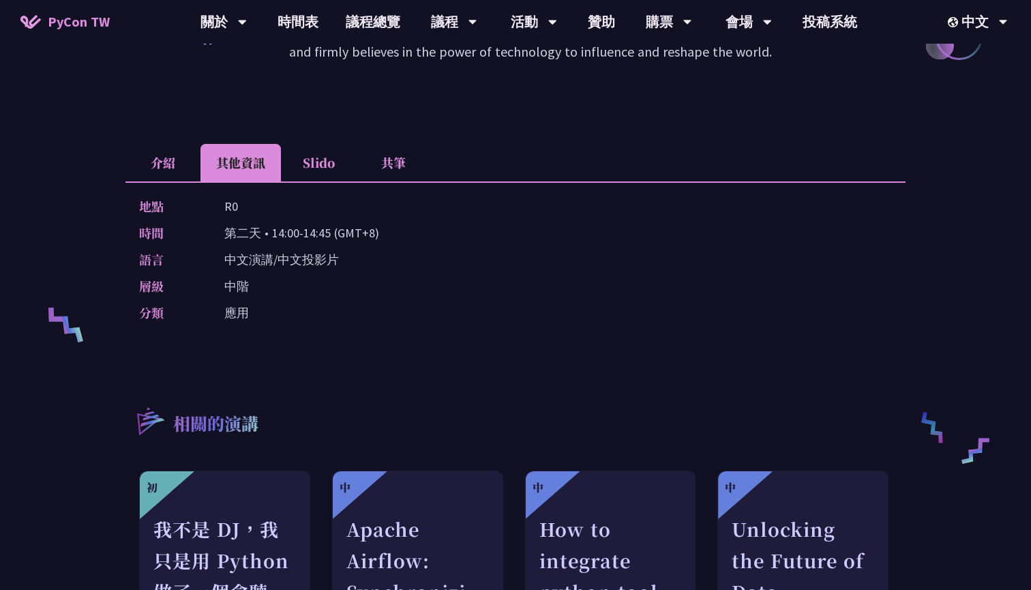
scroll to position [347, 0]
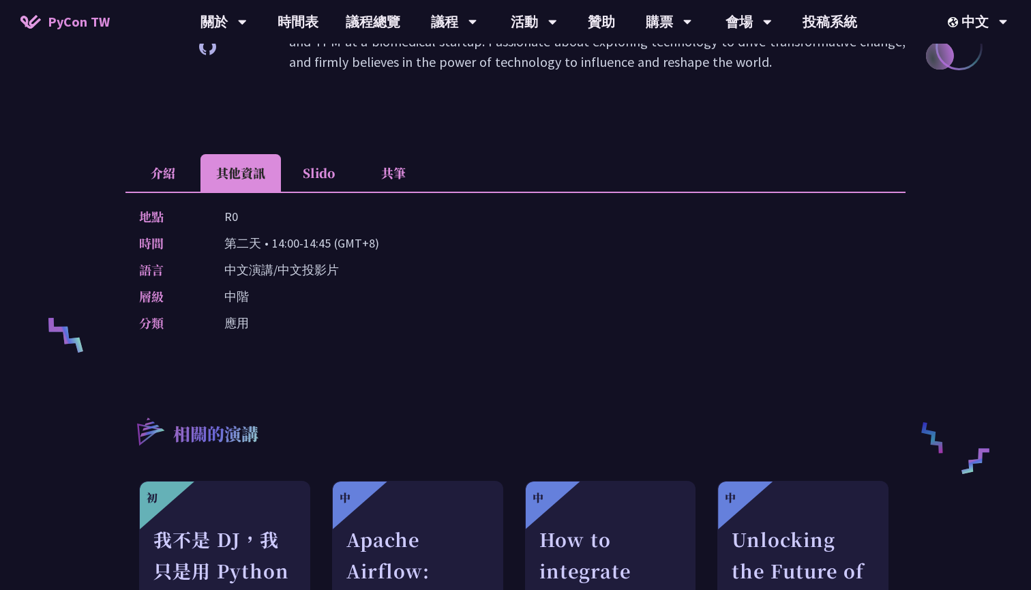
click at [168, 169] on li "介紹" at bounding box center [162, 173] width 75 height 38
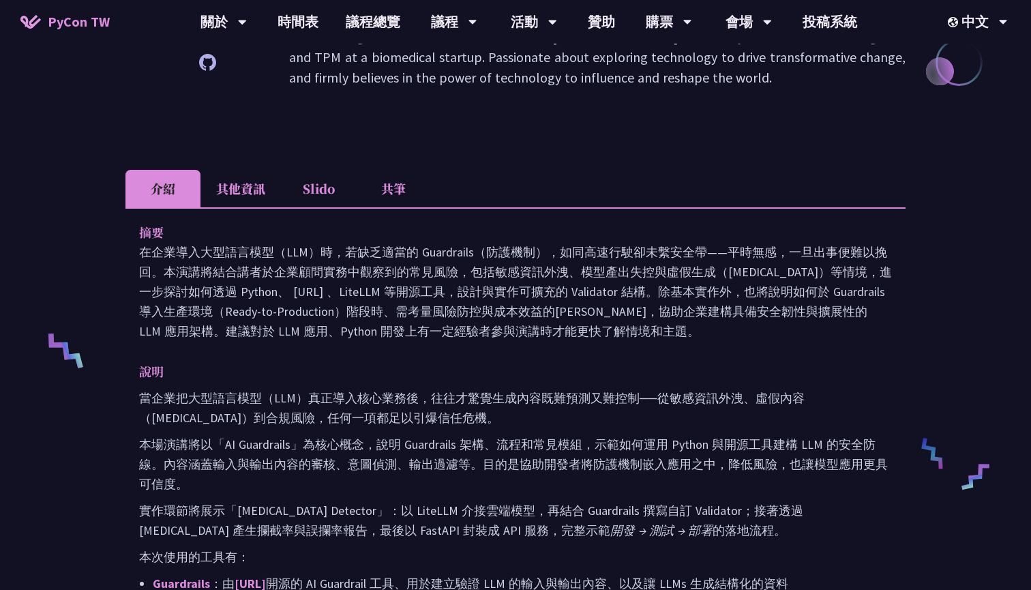
scroll to position [214, 0]
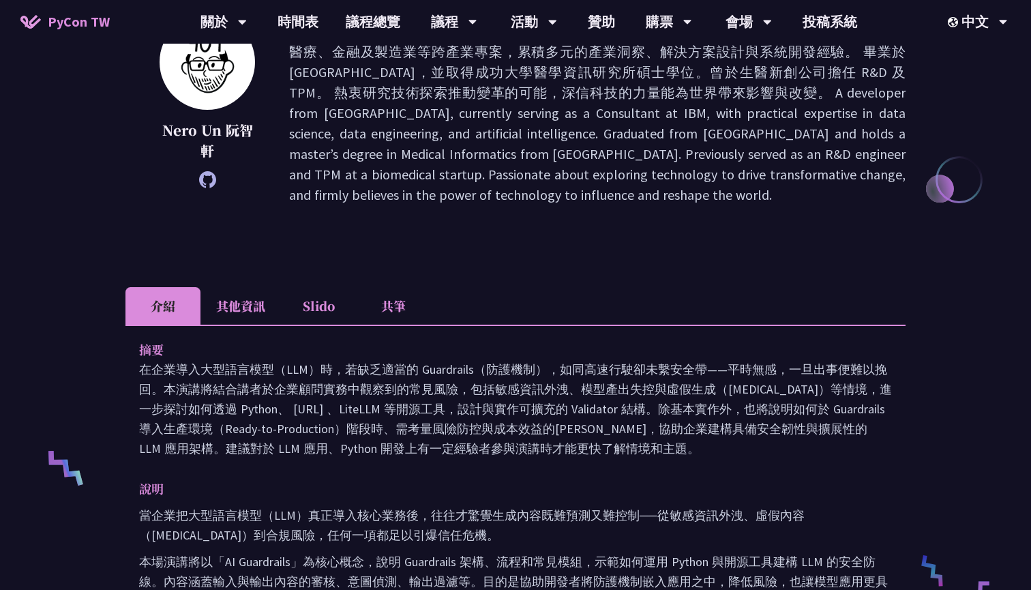
click at [206, 183] on icon at bounding box center [207, 179] width 17 height 17
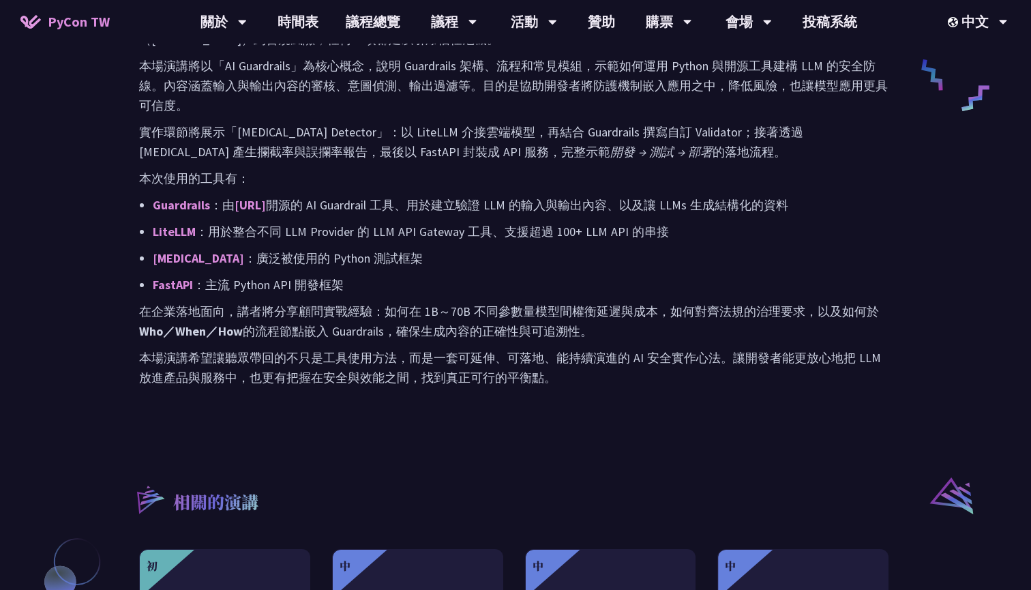
scroll to position [710, 0]
